Goal: Information Seeking & Learning: Understand process/instructions

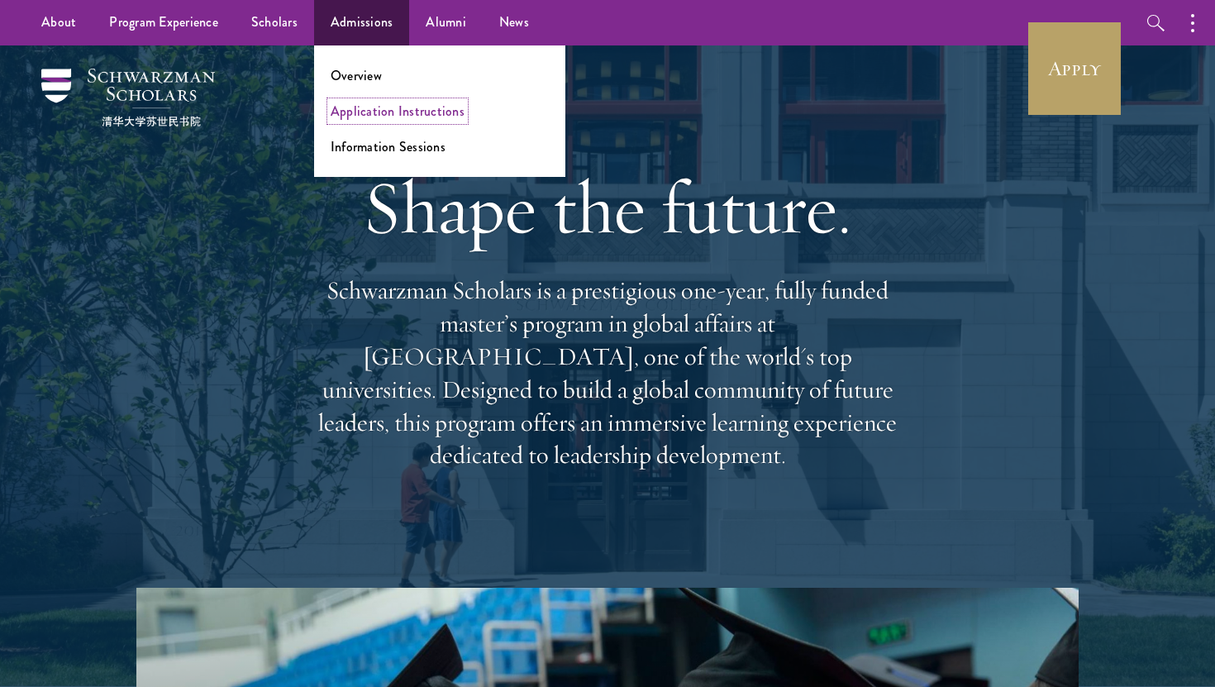
click at [398, 116] on link "Application Instructions" at bounding box center [398, 111] width 134 height 19
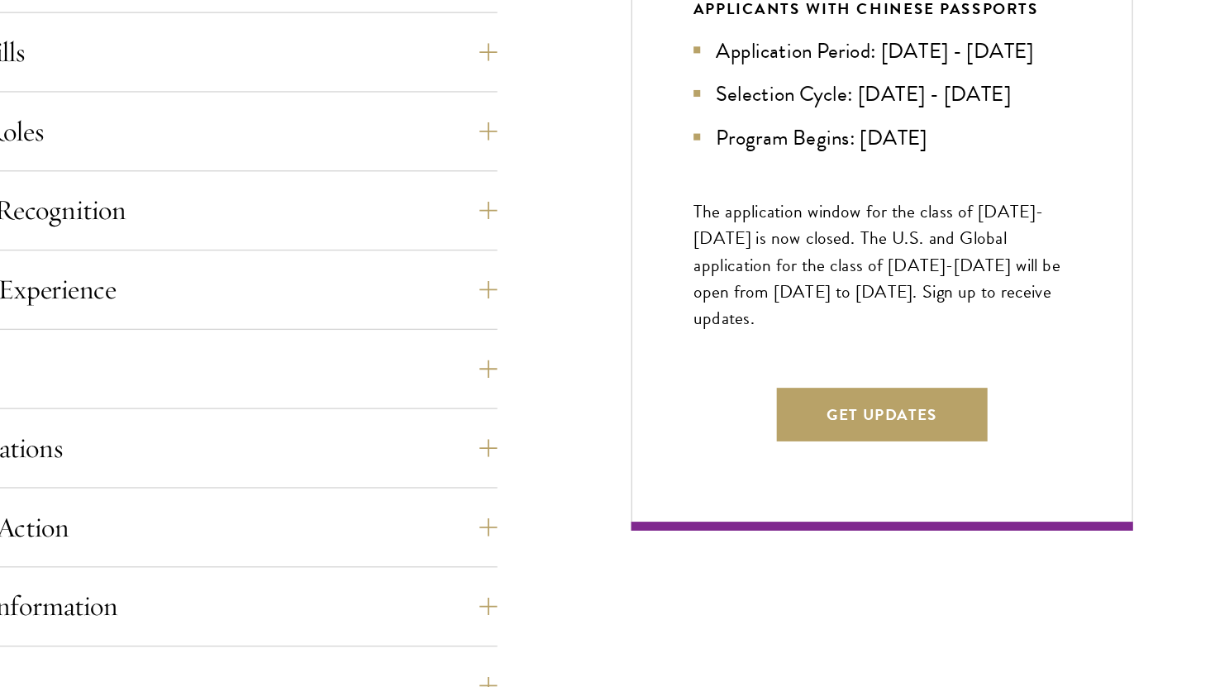
scroll to position [761, 0]
